Goal: Information Seeking & Learning: Stay updated

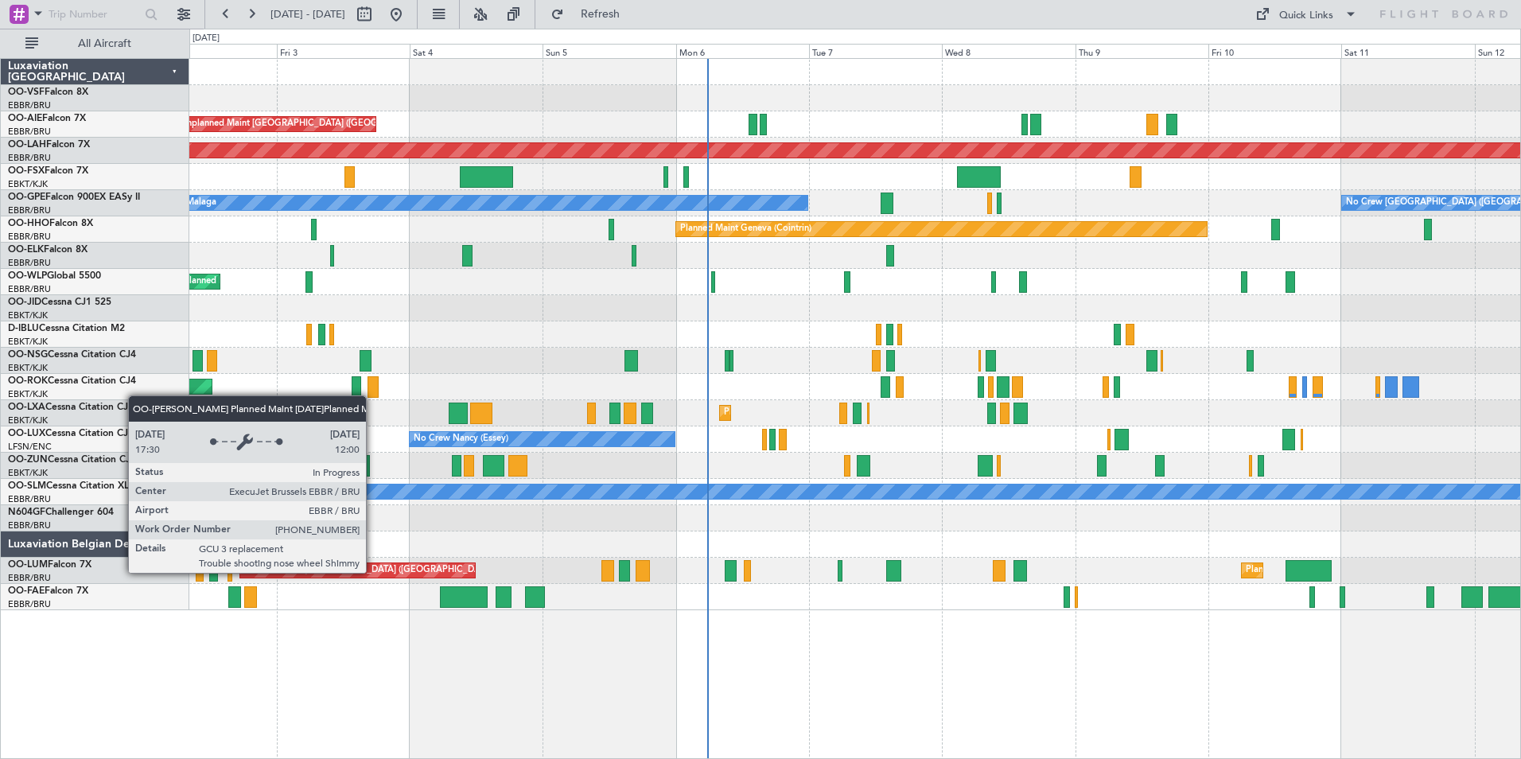
click at [373, 572] on div "Planned Maint [GEOGRAPHIC_DATA] ([GEOGRAPHIC_DATA] National)" at bounding box center [388, 571] width 288 height 24
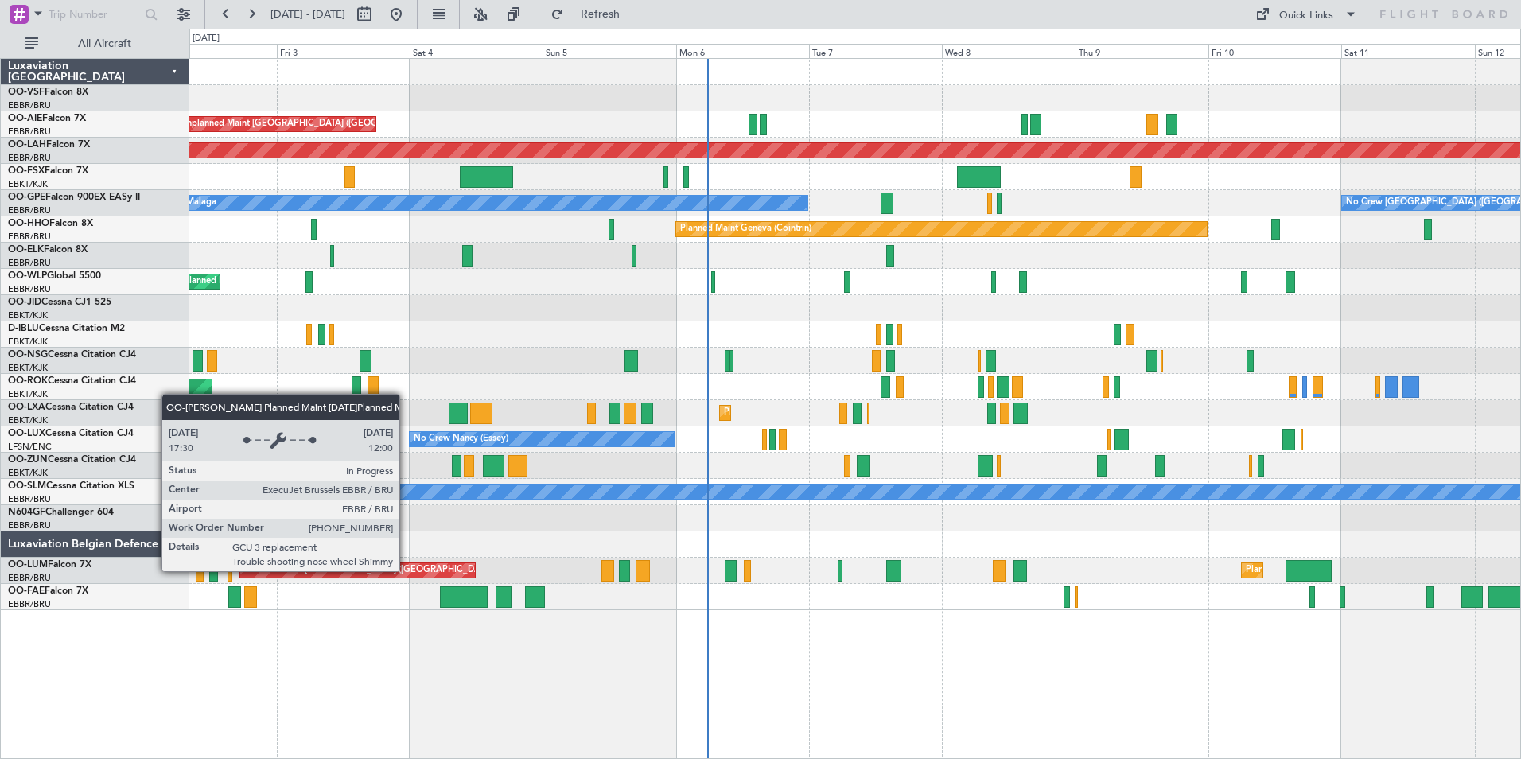
click at [403, 571] on div "Planned Maint [GEOGRAPHIC_DATA] ([GEOGRAPHIC_DATA] National)" at bounding box center [388, 571] width 288 height 24
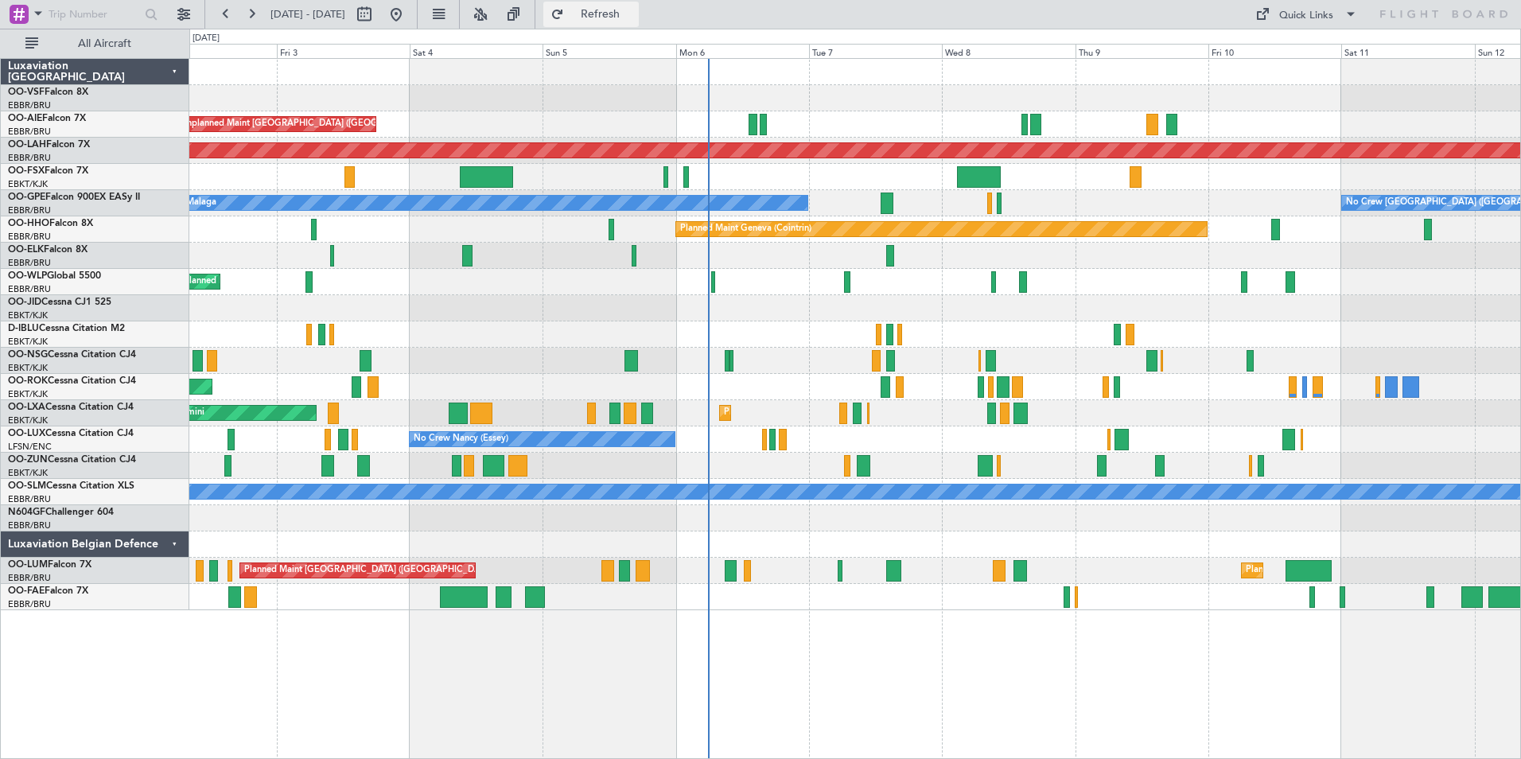
click at [634, 10] on span "Refresh" at bounding box center [600, 14] width 67 height 11
click at [78, 408] on link "OO-LXA Cessna Citation CJ4" at bounding box center [71, 408] width 126 height 10
click at [88, 566] on link "OO-LUM Falcon 7X" at bounding box center [50, 565] width 84 height 10
click at [634, 12] on span "Refresh" at bounding box center [600, 14] width 67 height 11
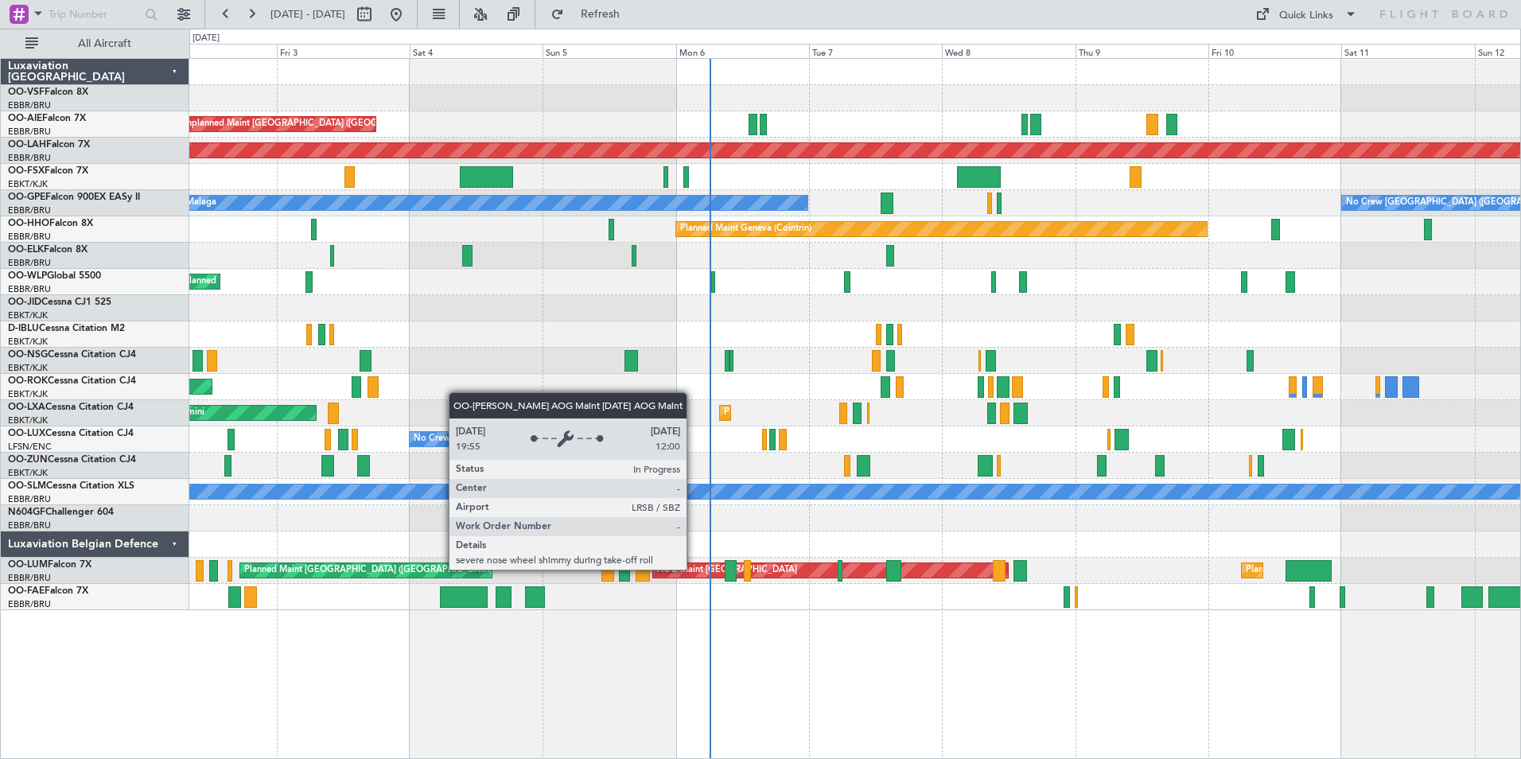
click at [694, 569] on div "AOG Maint [GEOGRAPHIC_DATA]" at bounding box center [727, 571] width 140 height 24
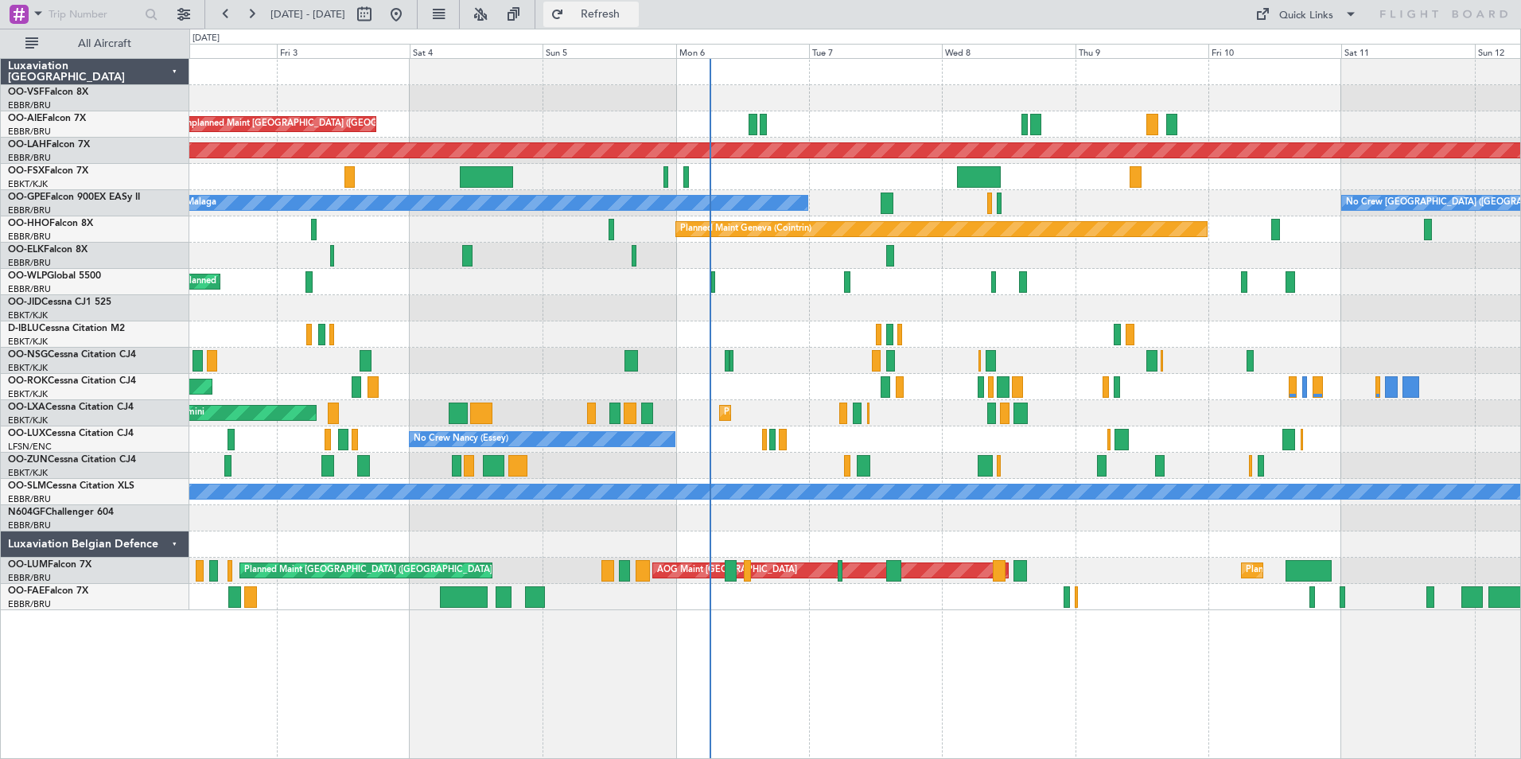
click at [634, 10] on span "Refresh" at bounding box center [600, 14] width 67 height 11
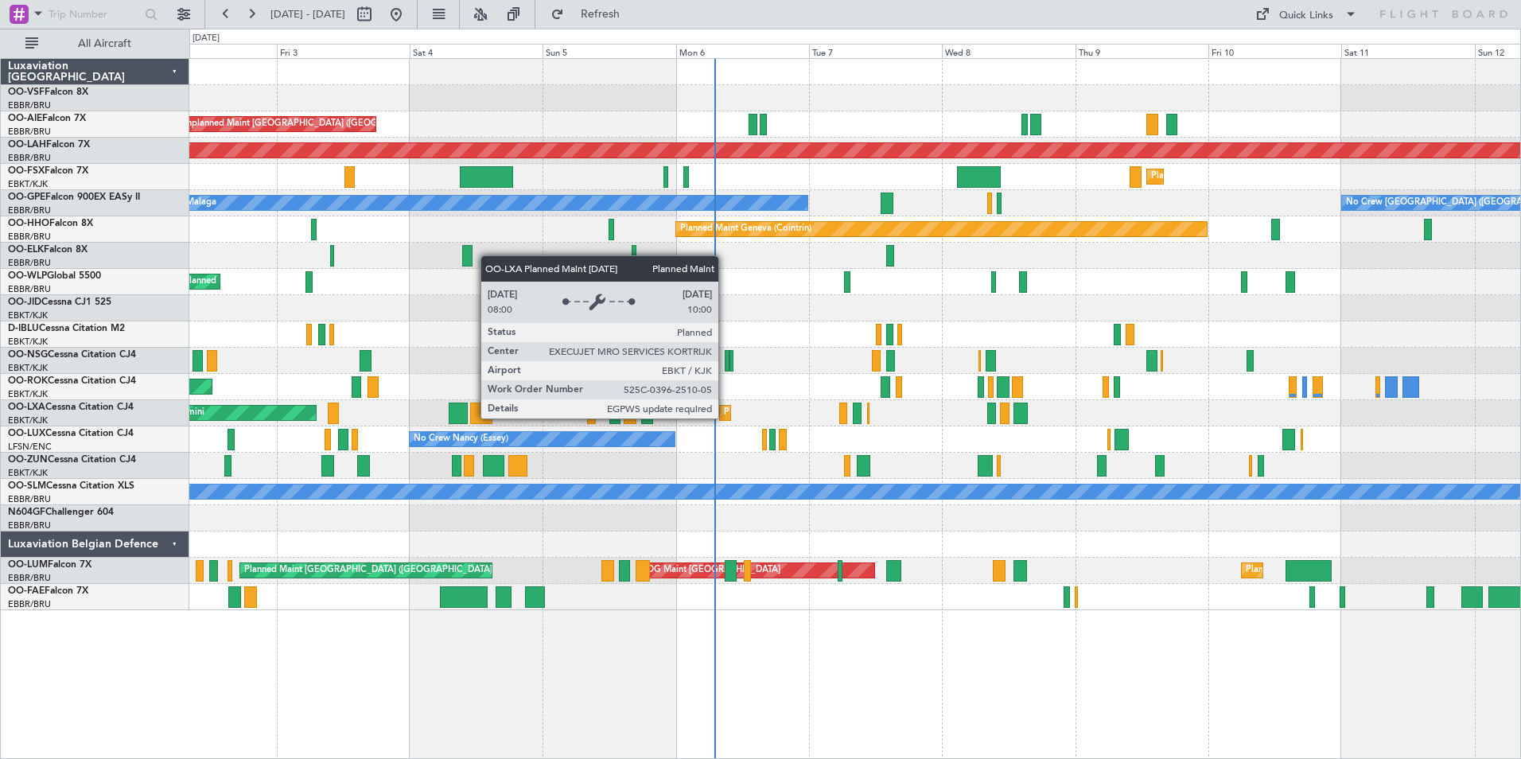
click at [726, 418] on div "Planned Maint Kortrijk-[GEOGRAPHIC_DATA]" at bounding box center [816, 413] width 185 height 24
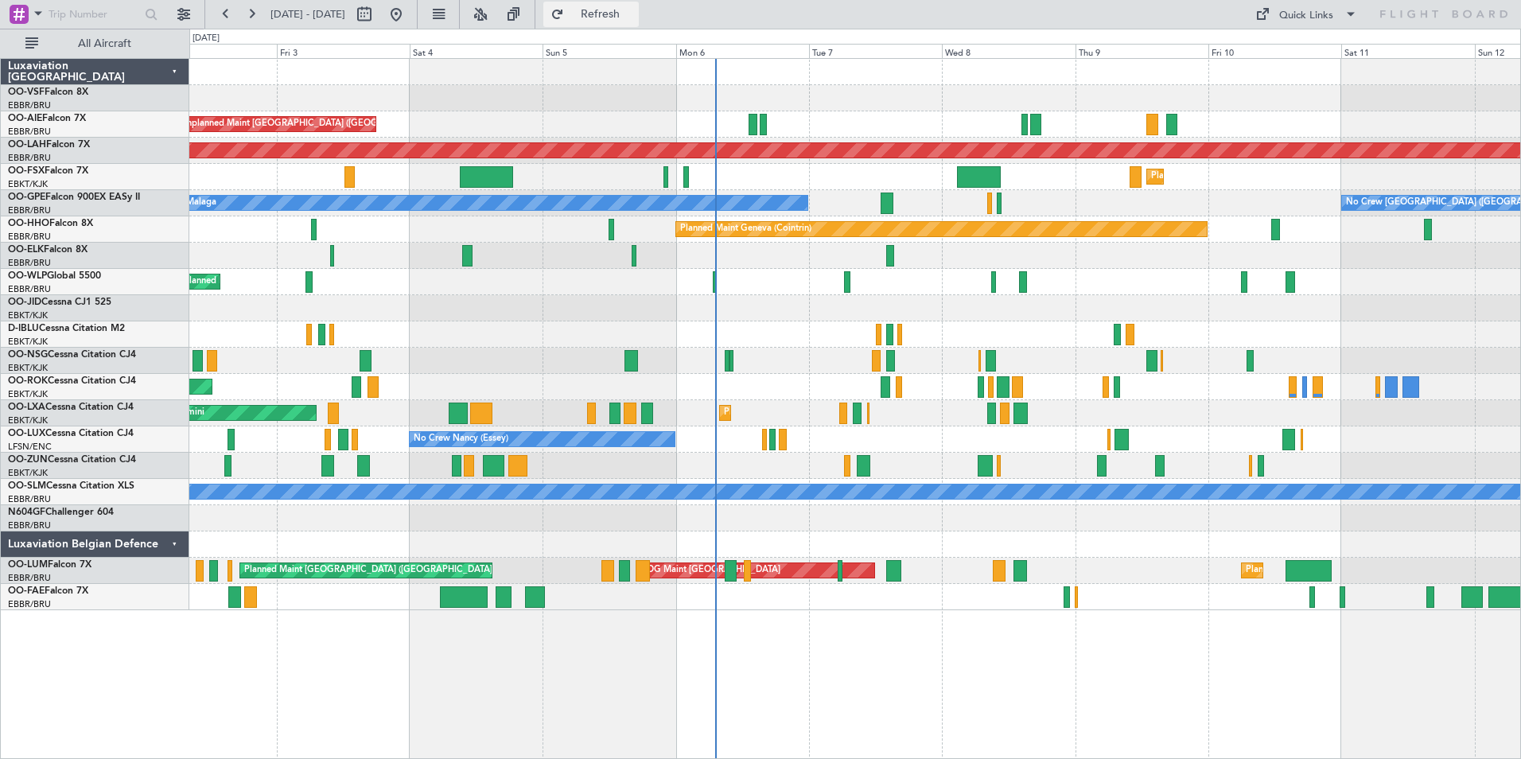
click at [634, 9] on span "Refresh" at bounding box center [600, 14] width 67 height 11
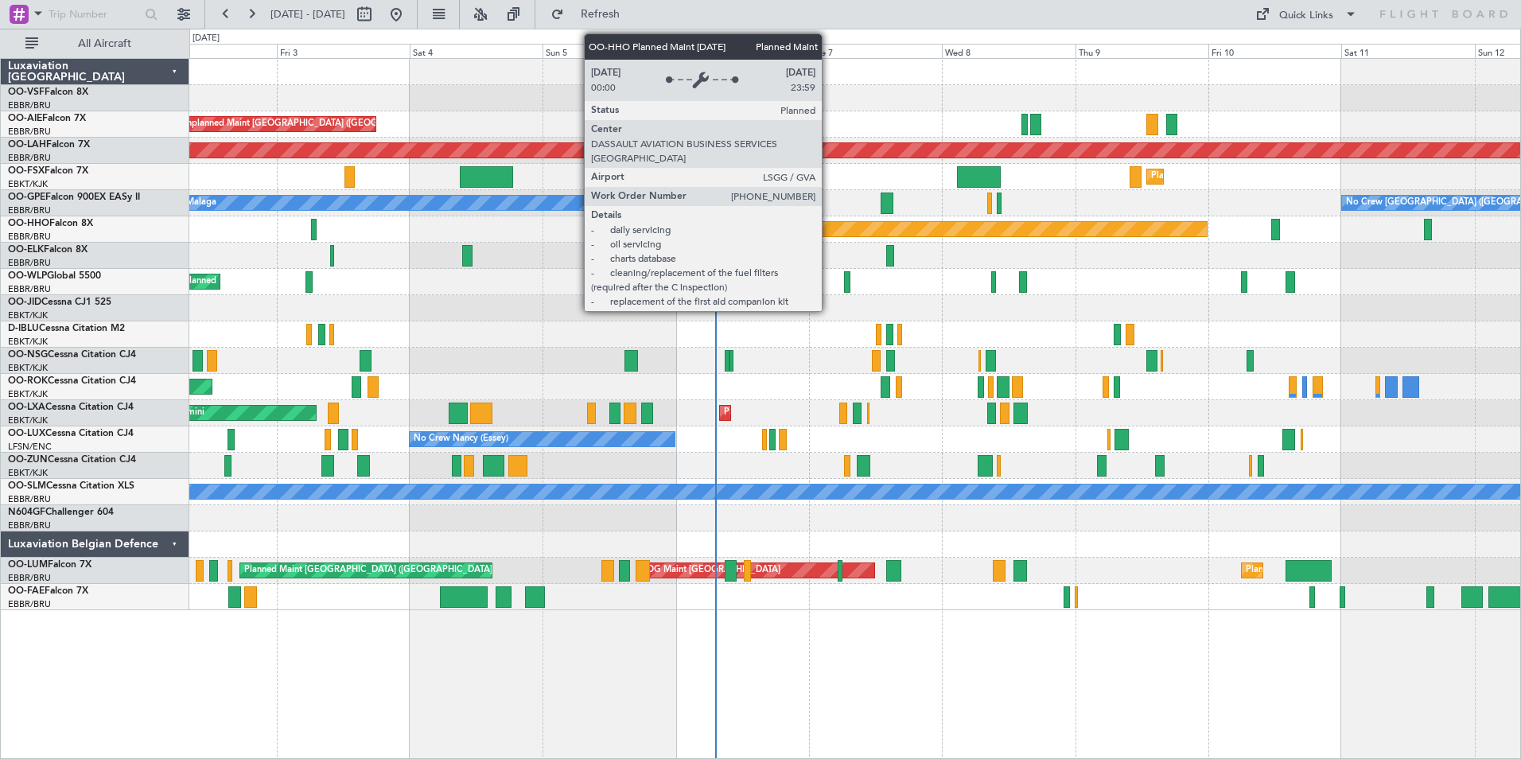
click at [829, 226] on div "Planned Maint Geneva (Cointrin)" at bounding box center [942, 229] width 532 height 14
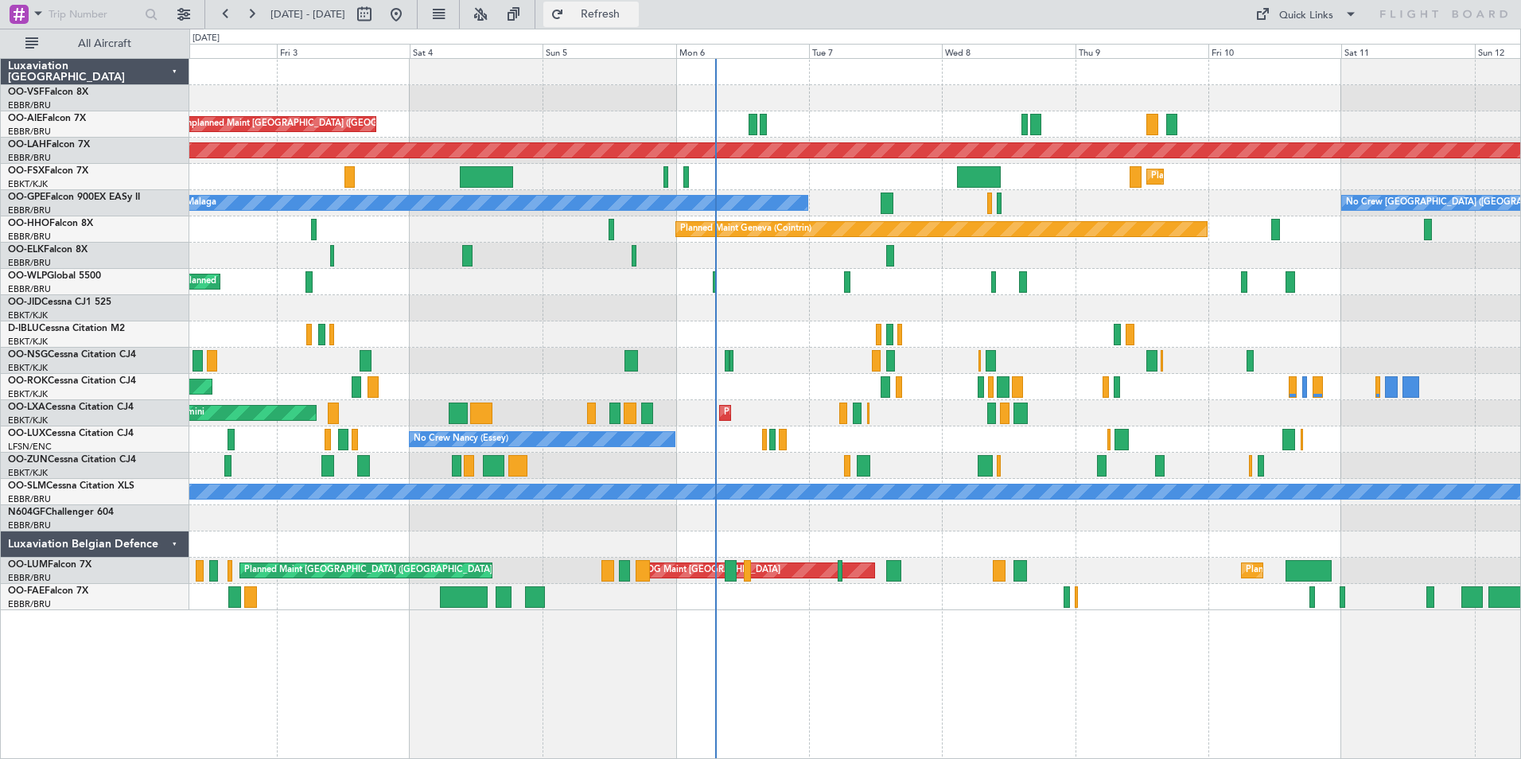
click at [634, 13] on span "Refresh" at bounding box center [600, 14] width 67 height 11
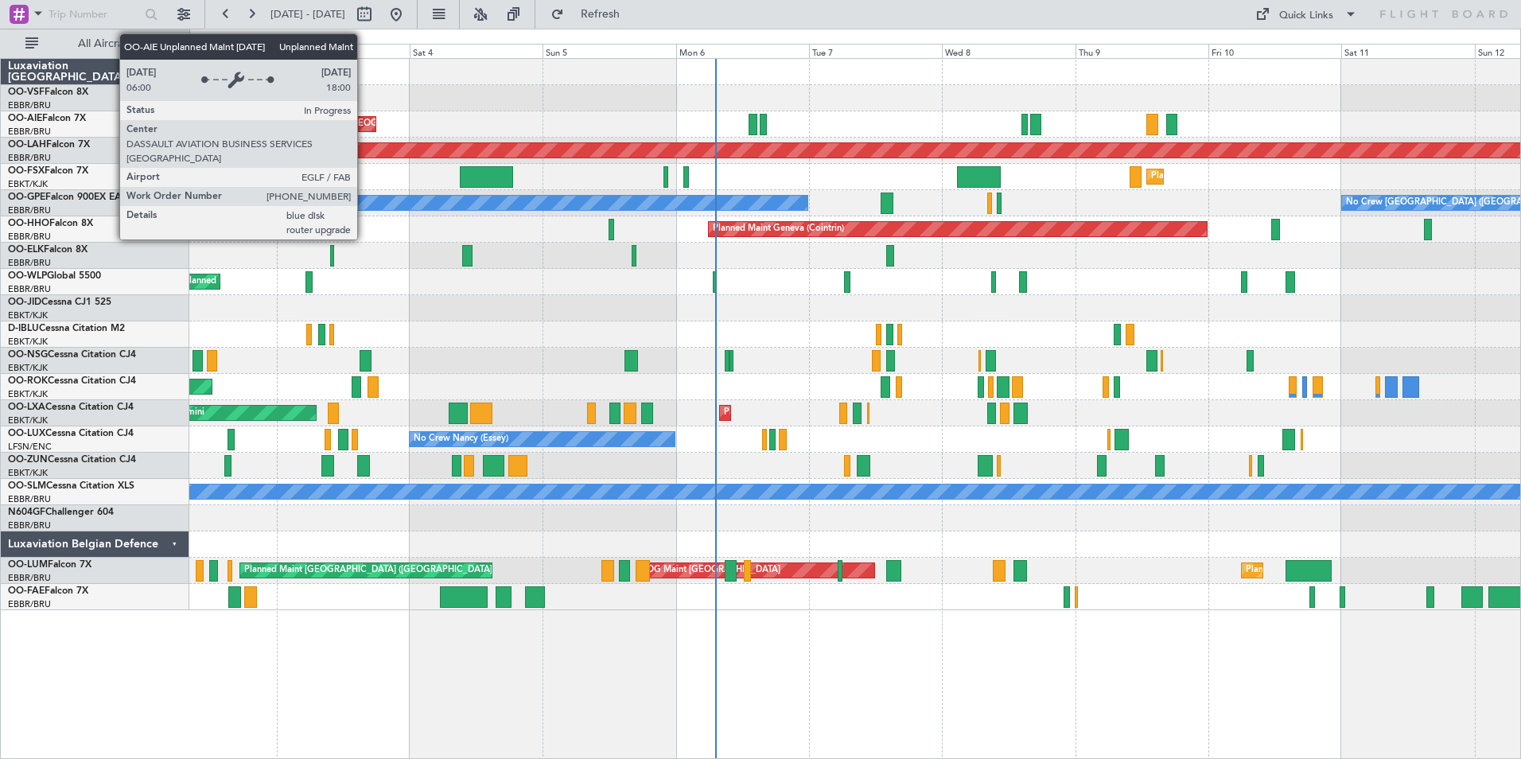
click at [364, 123] on div "Unplanned Maint [GEOGRAPHIC_DATA] ([GEOGRAPHIC_DATA])" at bounding box center [276, 124] width 199 height 14
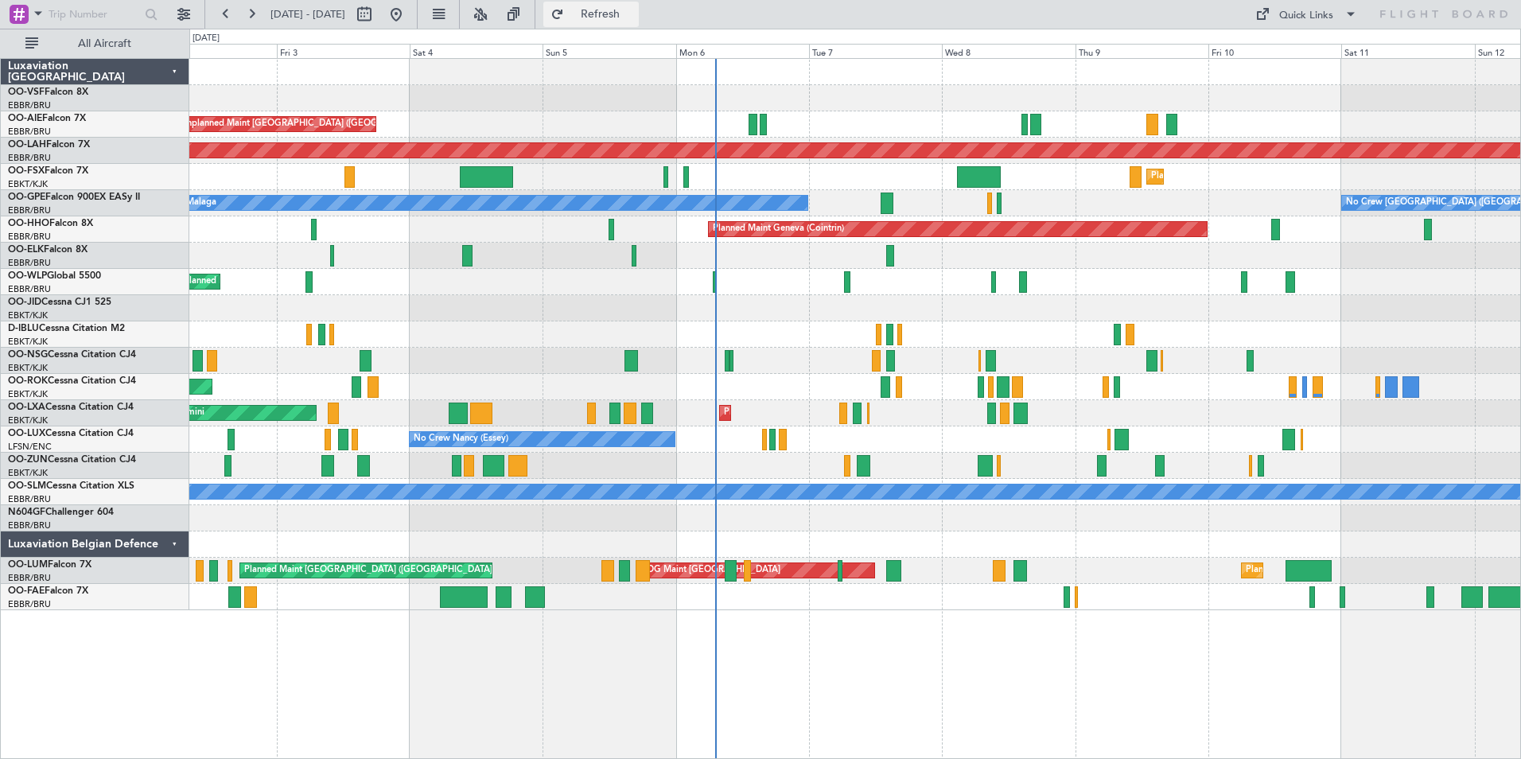
click at [634, 14] on span "Refresh" at bounding box center [600, 14] width 67 height 11
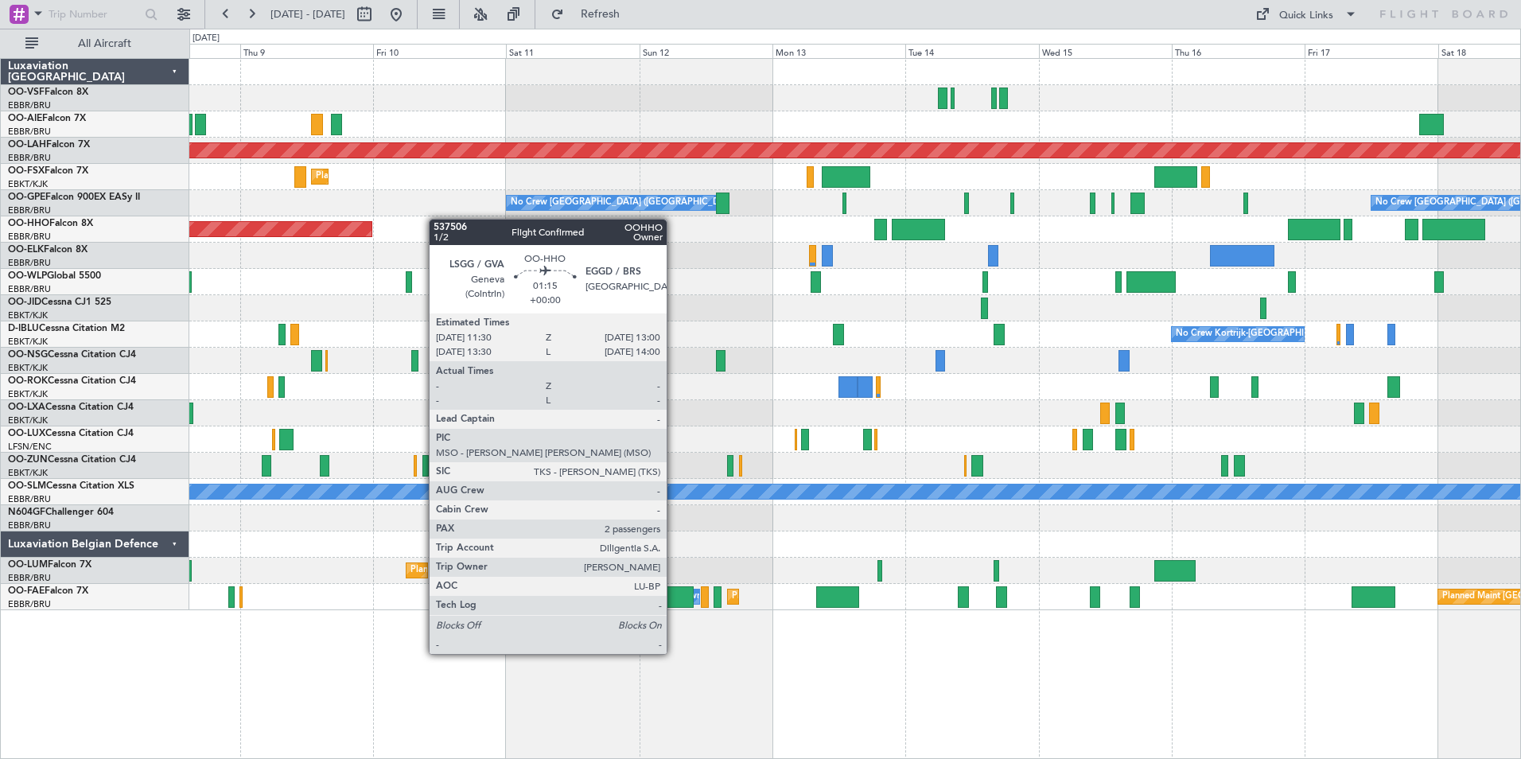
click at [437, 219] on div "Unplanned Maint [GEOGRAPHIC_DATA] ([GEOGRAPHIC_DATA]) Planned [GEOGRAPHIC_DATA]…" at bounding box center [854, 334] width 1331 height 551
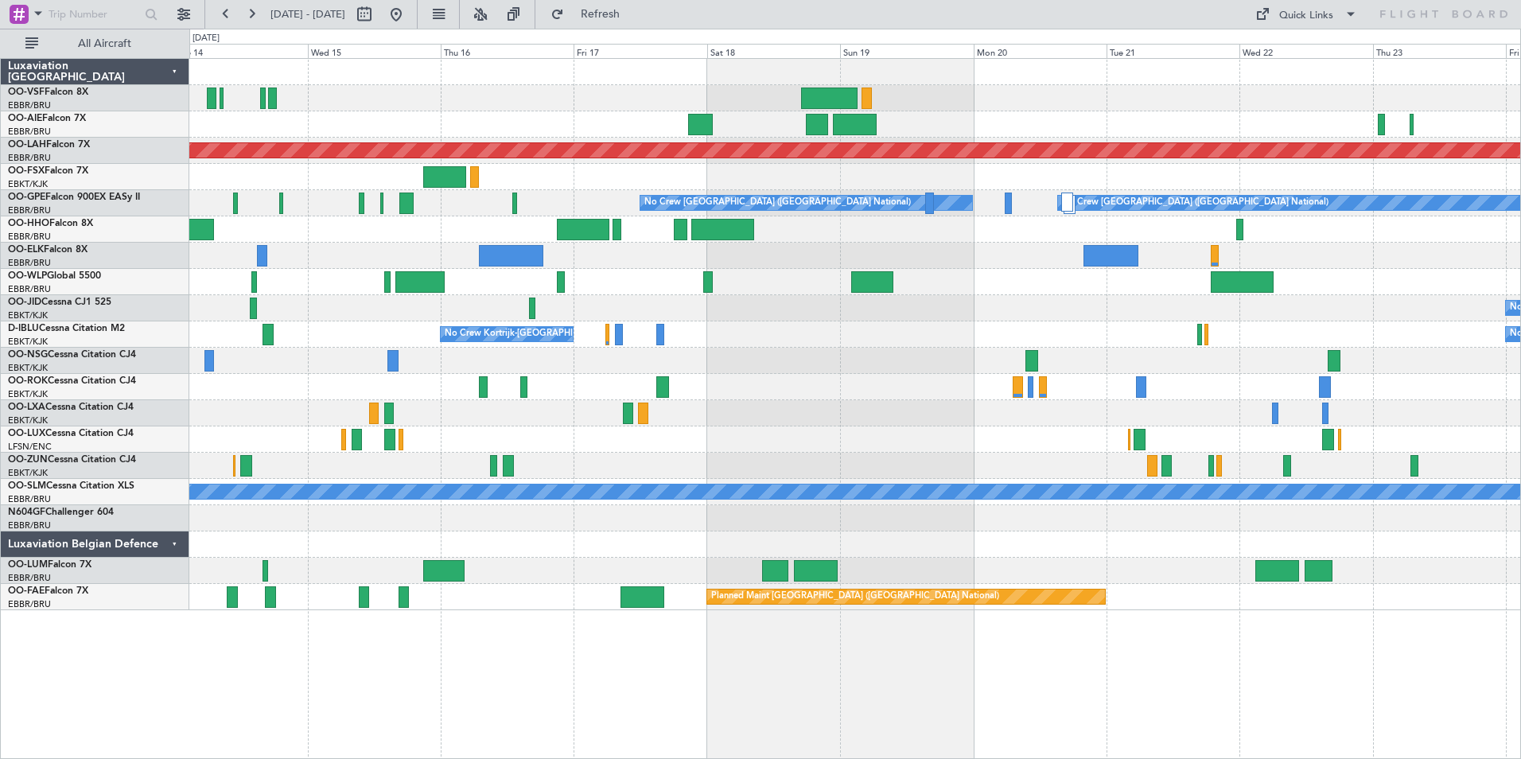
click at [597, 211] on div "No Crew [GEOGRAPHIC_DATA] ([GEOGRAPHIC_DATA] National) Planned Maint Nurnberg N…" at bounding box center [854, 203] width 1331 height 26
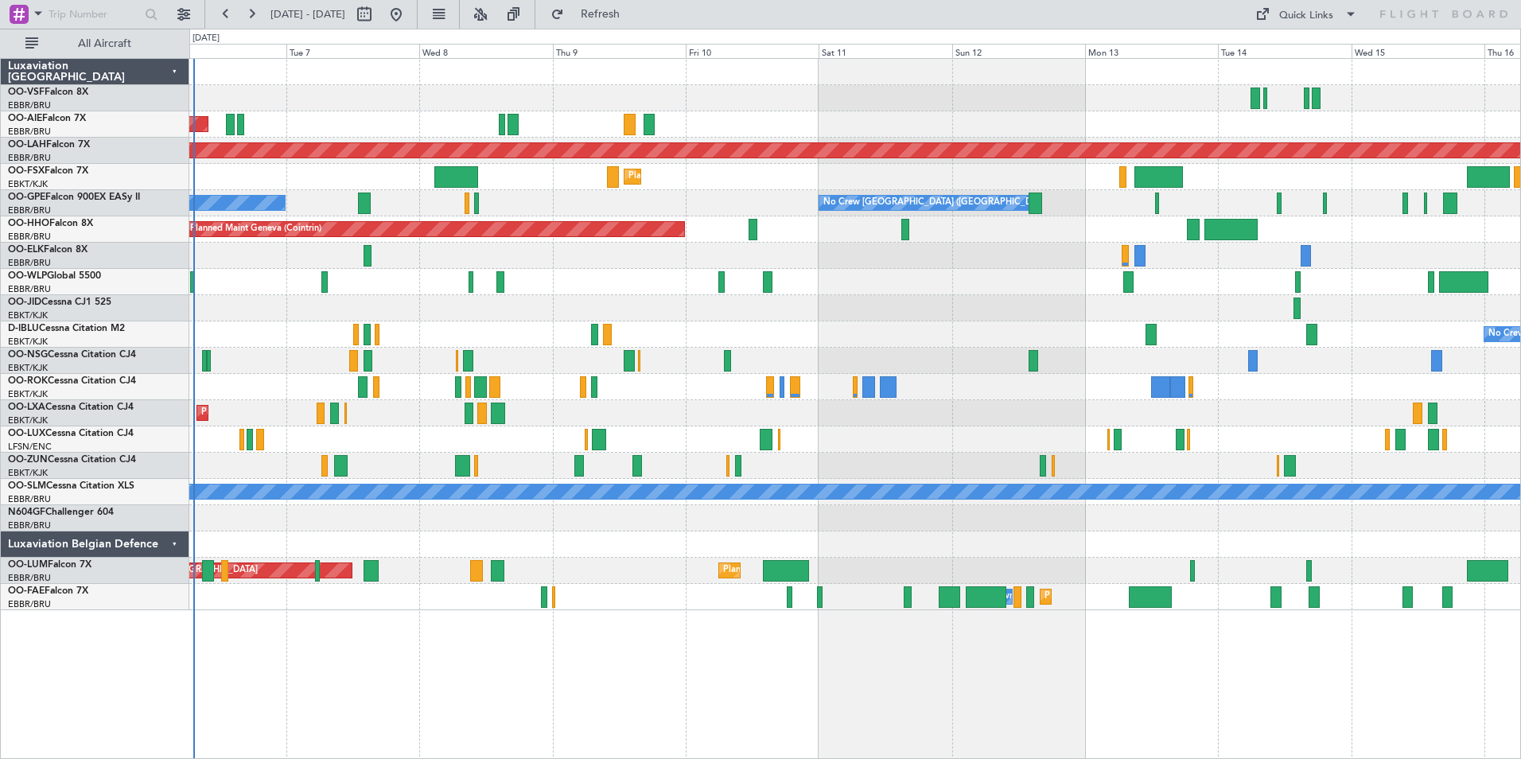
click at [1361, 570] on div "Unplanned Maint [GEOGRAPHIC_DATA] ([GEOGRAPHIC_DATA]) Planned [GEOGRAPHIC_DATA]…" at bounding box center [854, 334] width 1331 height 551
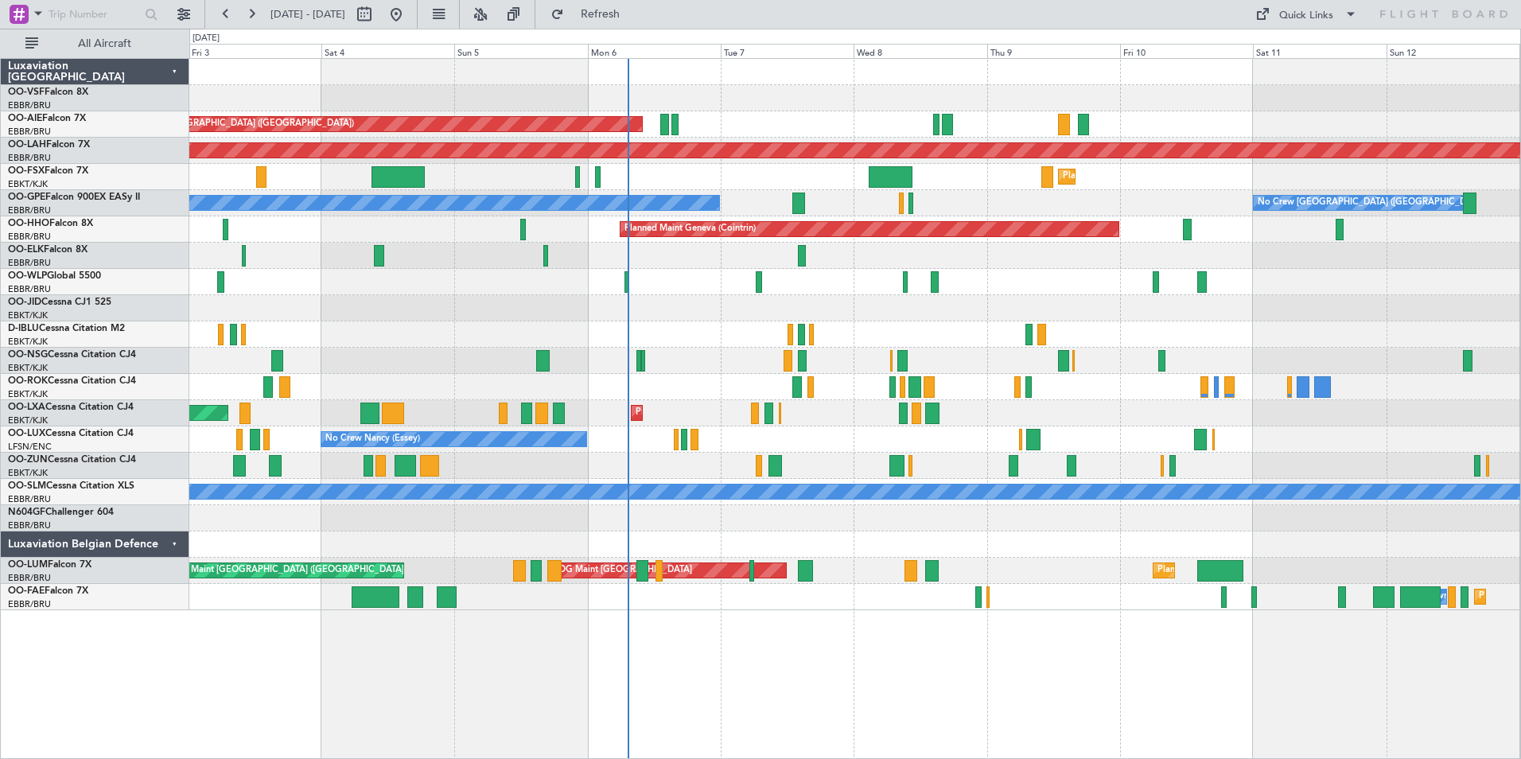
click at [993, 542] on div at bounding box center [854, 545] width 1331 height 26
